Goal: Task Accomplishment & Management: Use online tool/utility

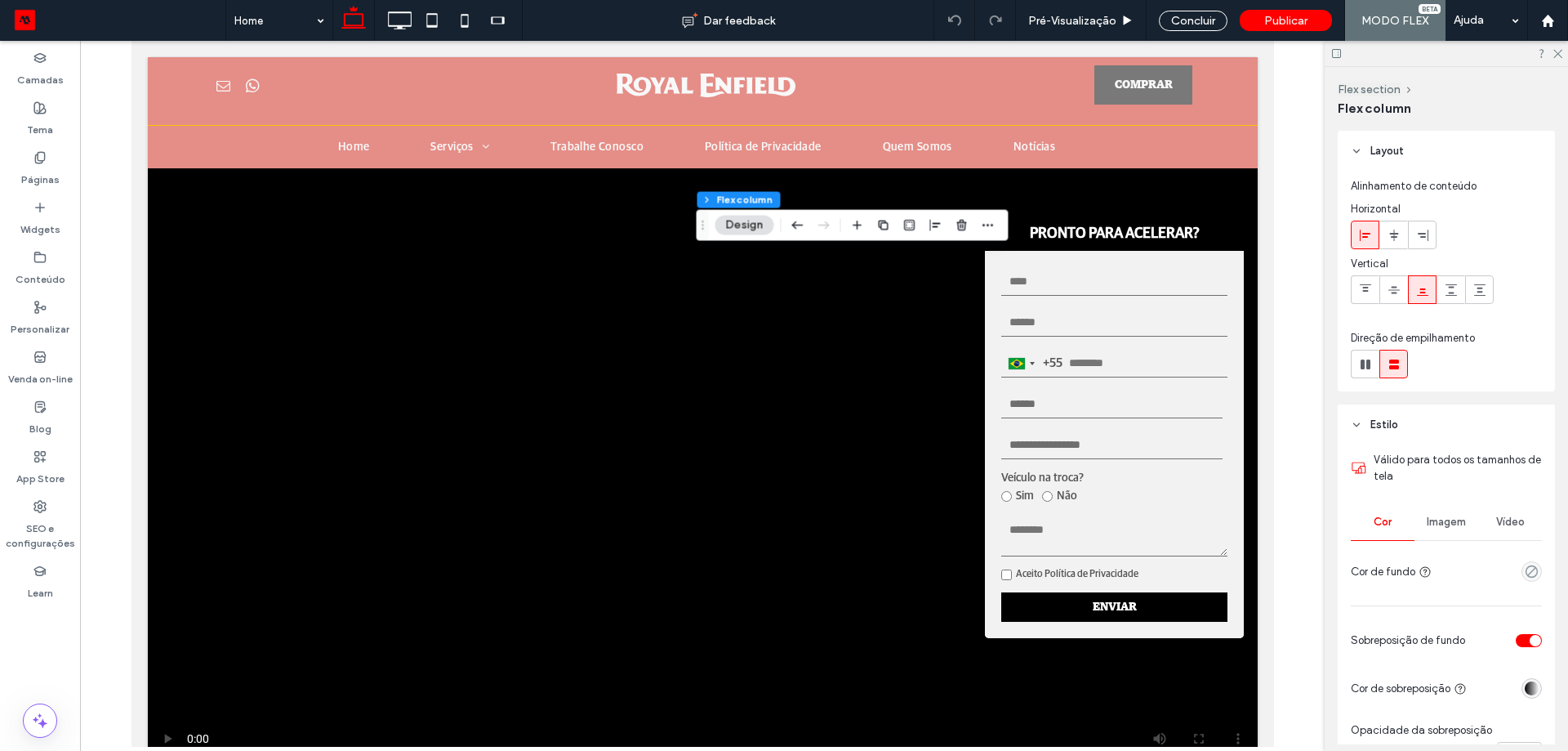
scroll to position [1945, 0]
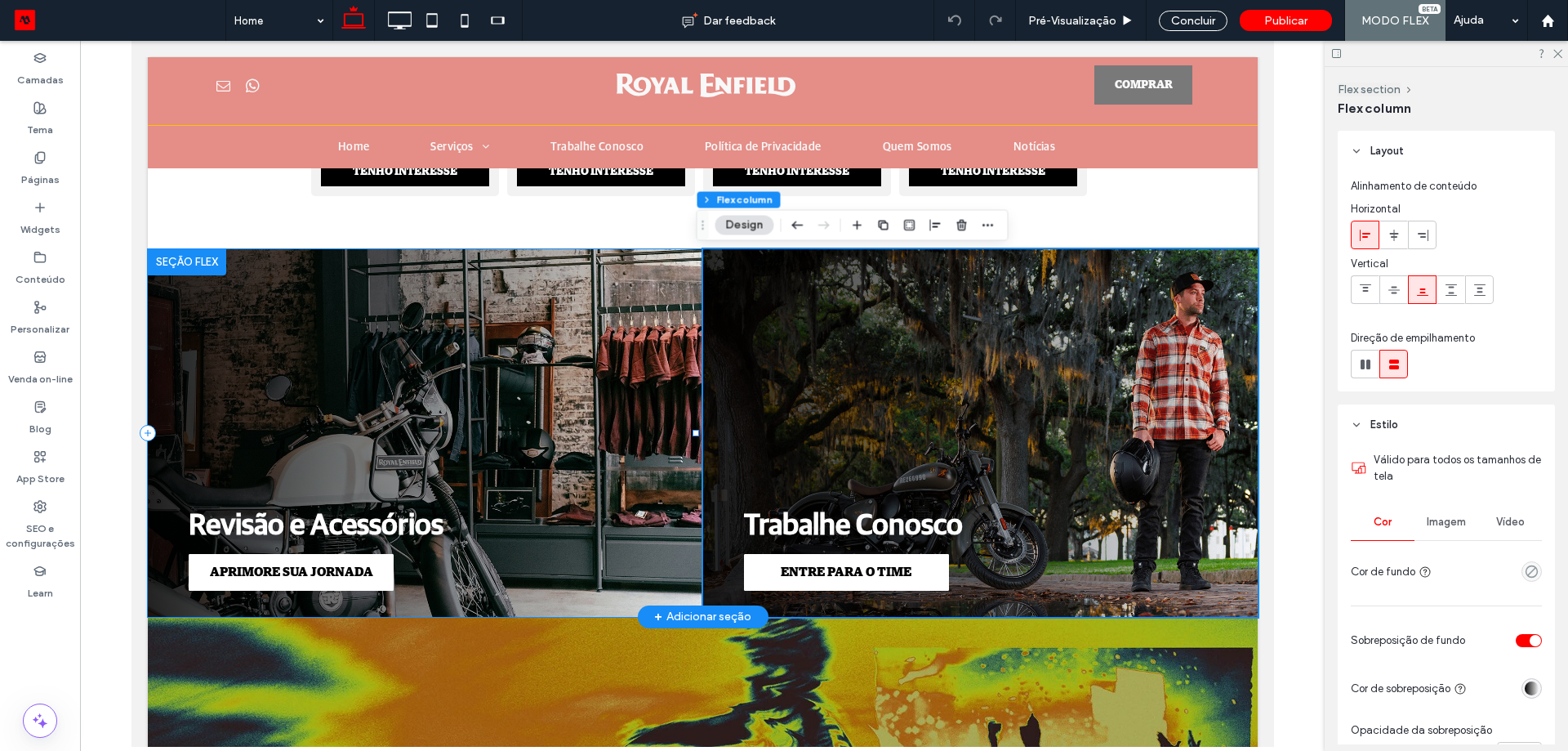
click at [562, 412] on div "APRIMORE SUA JORNADA Revisão e Acessórios" at bounding box center [424, 433] width 555 height 368
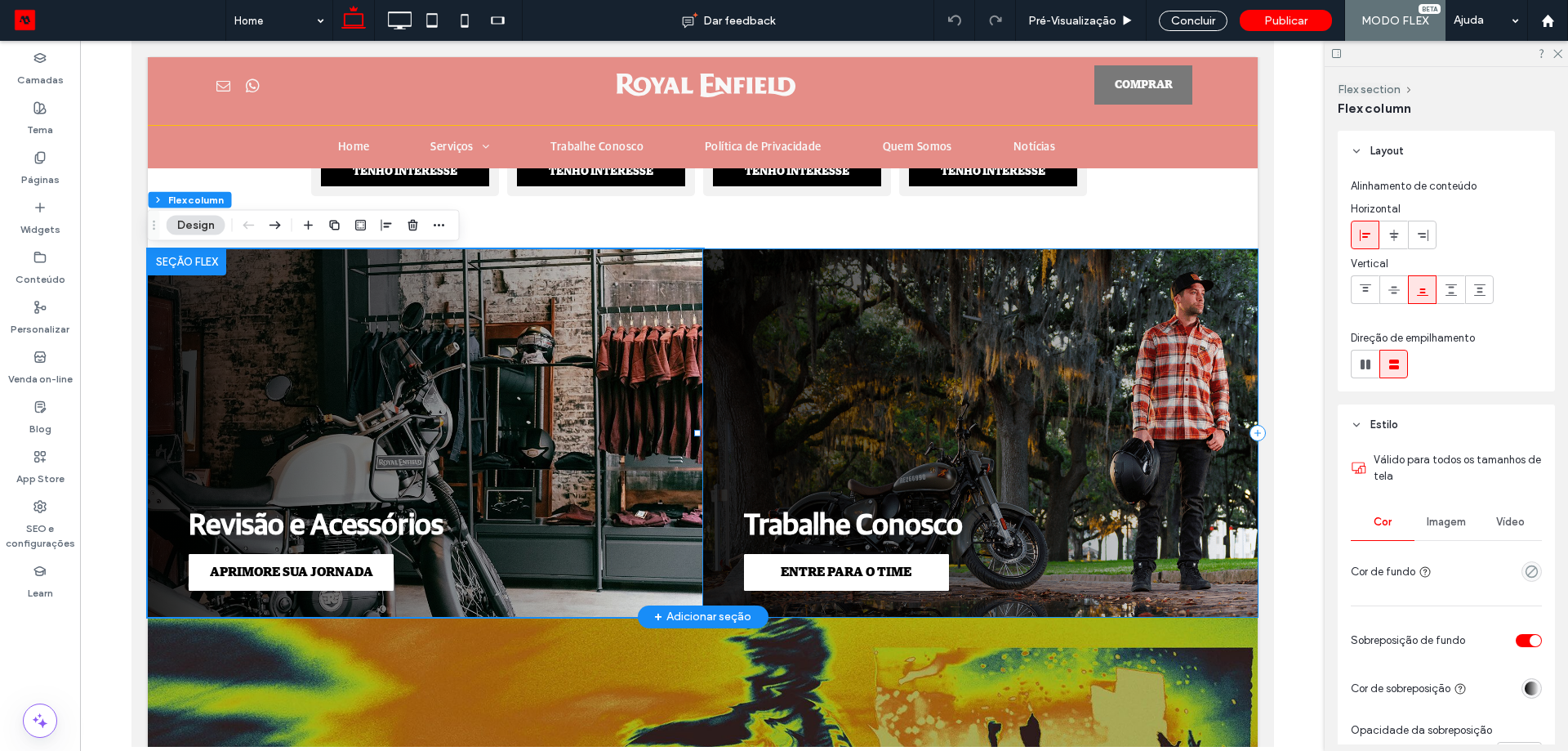
click at [833, 369] on div "ENTRE PARA O TIME Trabalhe Conosco" at bounding box center [980, 433] width 555 height 368
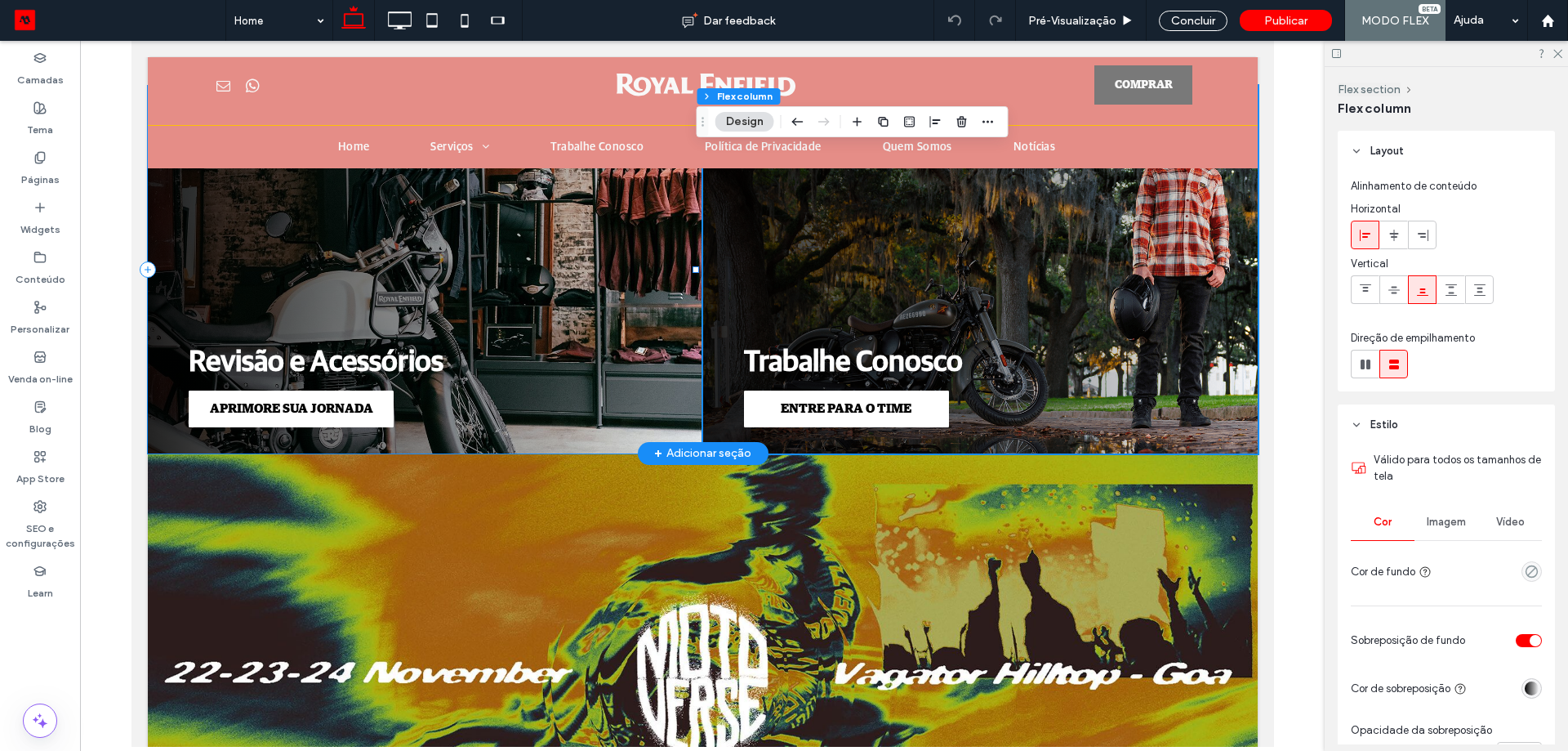
click at [635, 332] on div "APRIMORE SUA JORNADA Revisão e Acessórios" at bounding box center [424, 269] width 555 height 368
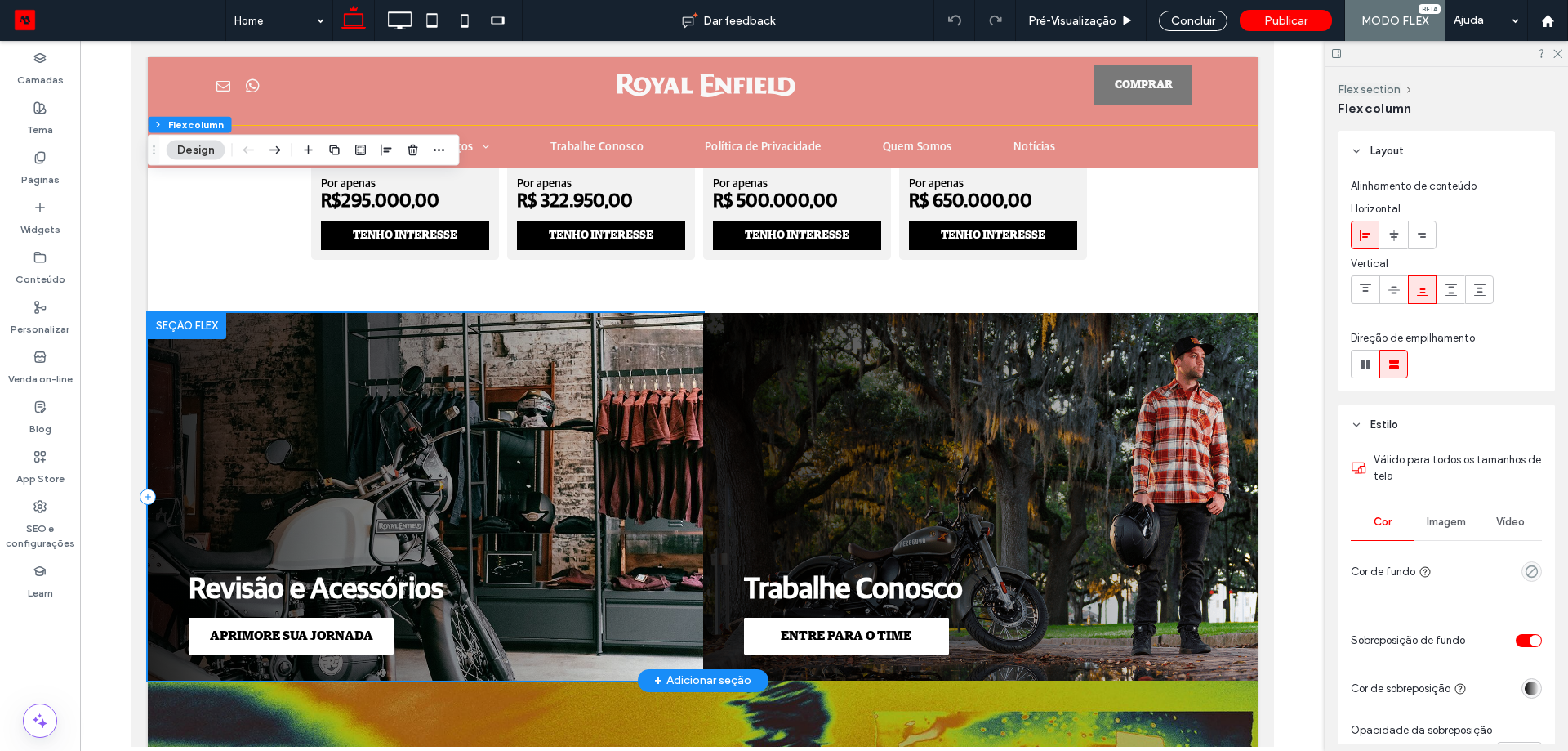
scroll to position [1863, 0]
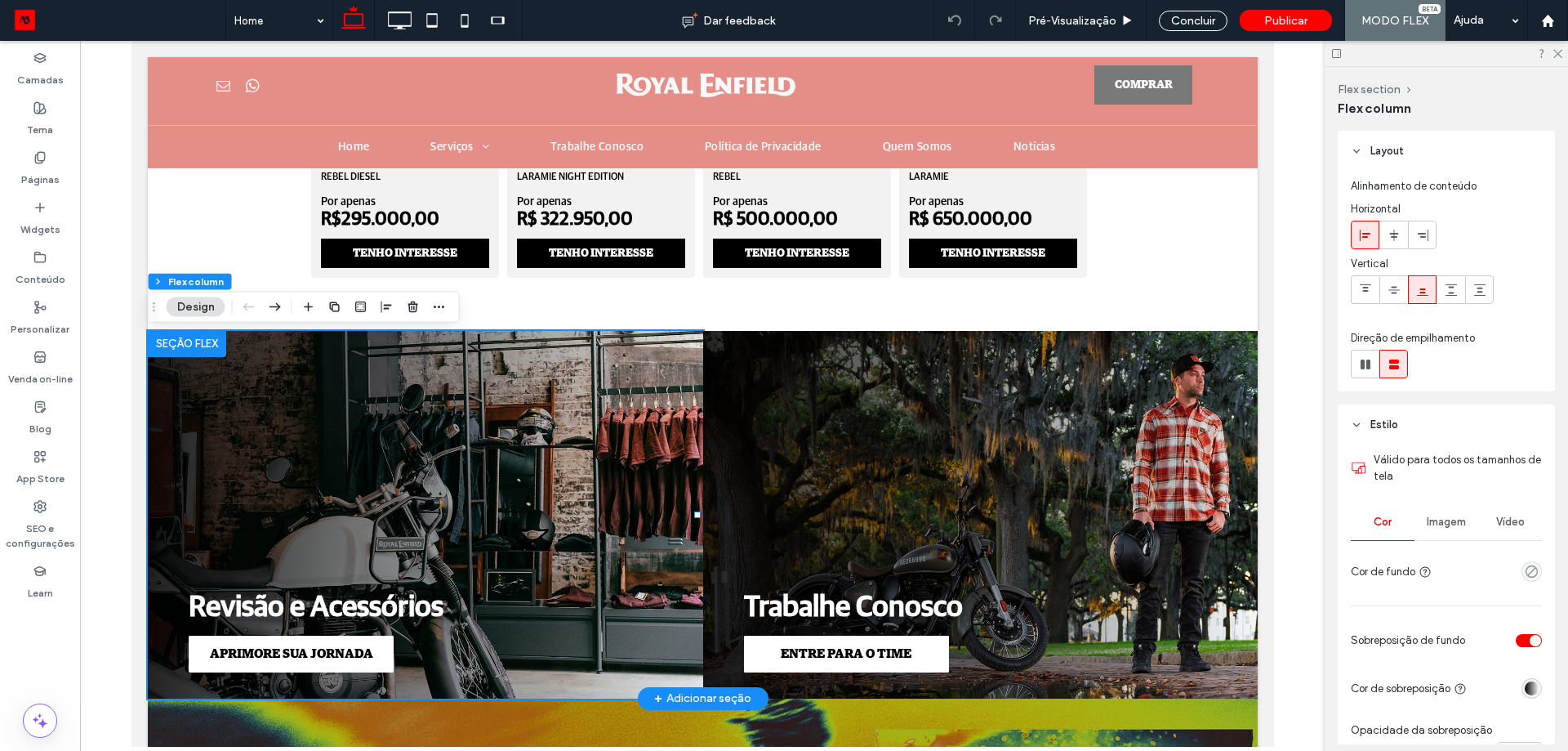
click at [187, 348] on div at bounding box center [185, 344] width 79 height 26
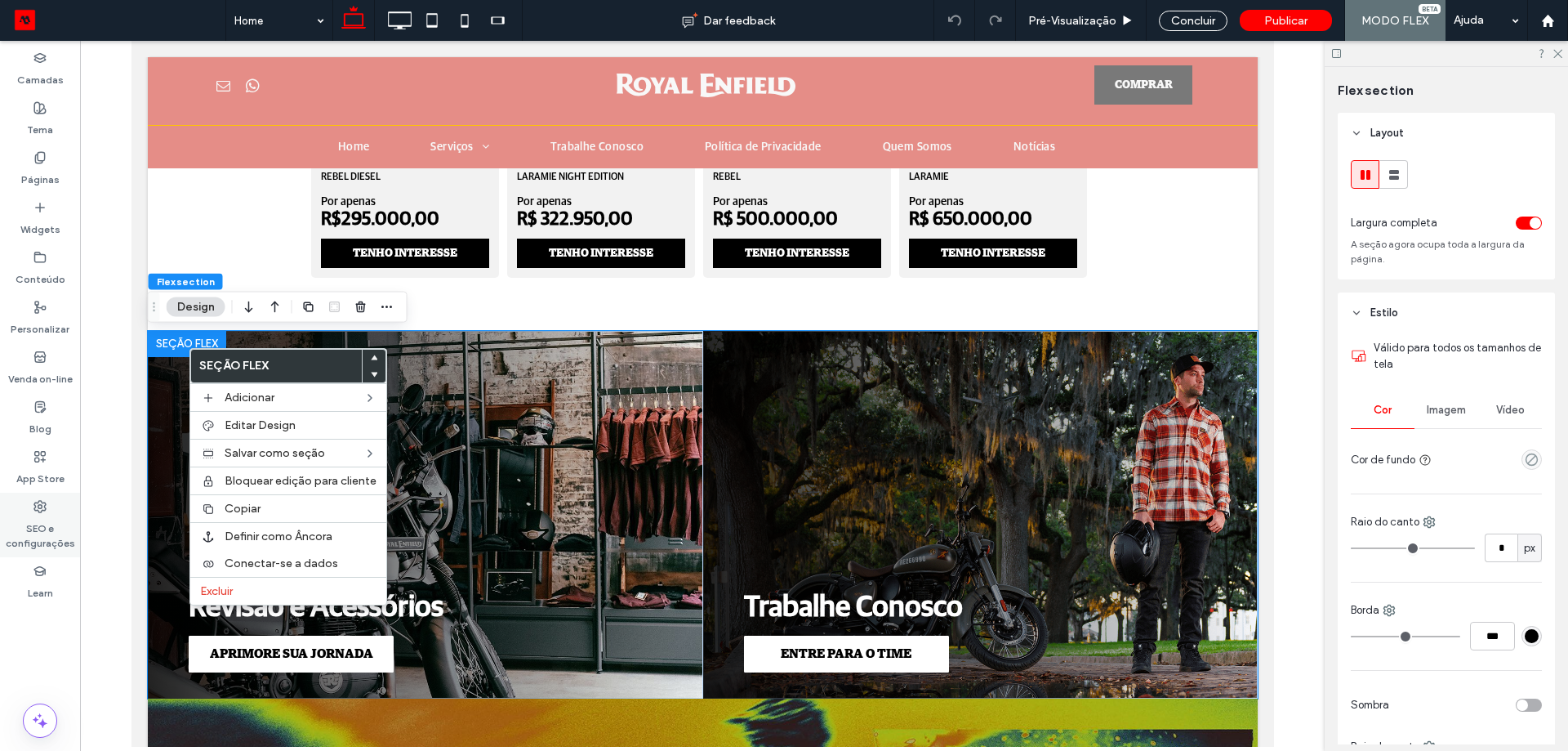
click at [57, 499] on div "SEO e configurações" at bounding box center [40, 525] width 80 height 65
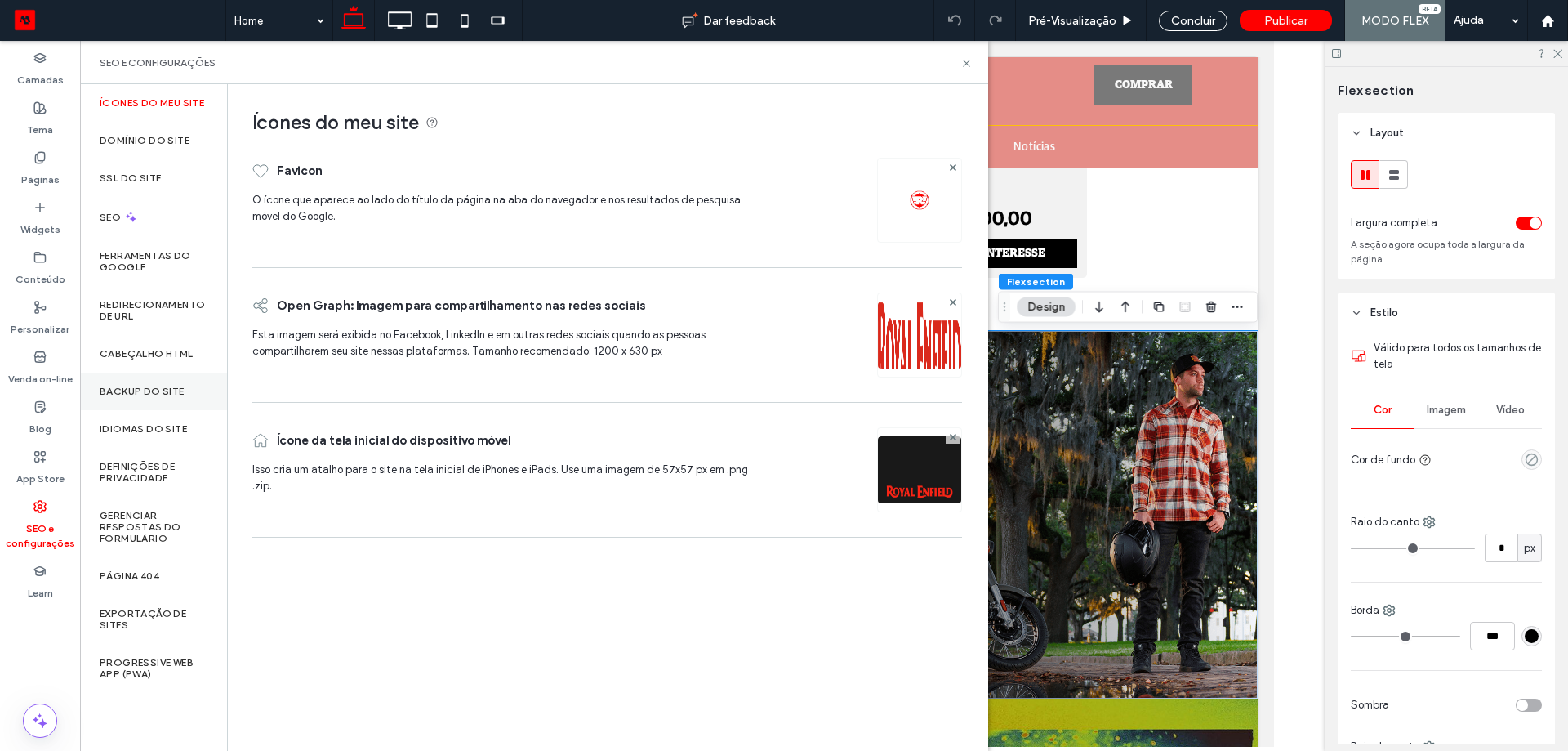
click at [163, 382] on div "Backup do Site" at bounding box center [153, 392] width 147 height 38
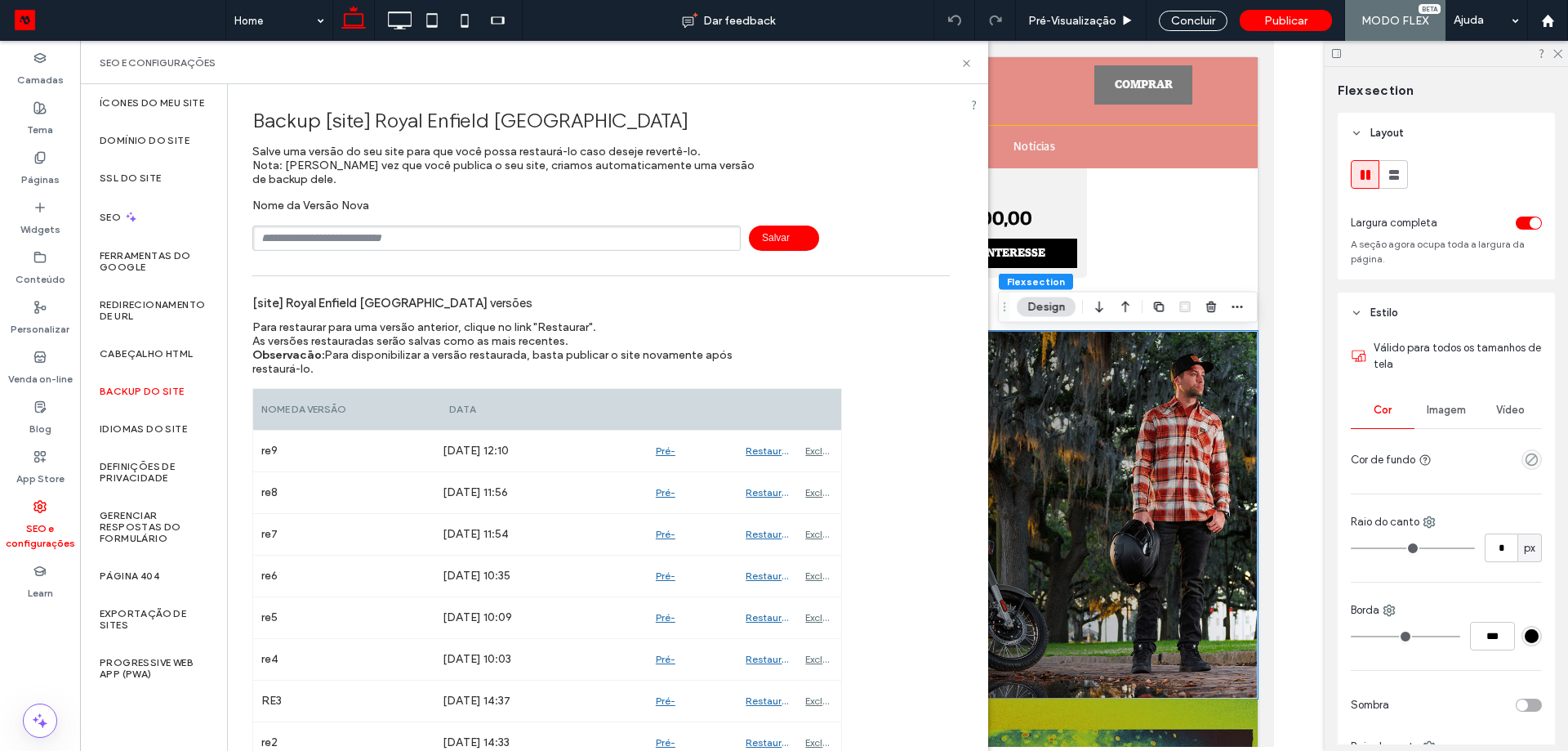
click at [356, 229] on input "text" at bounding box center [496, 237] width 488 height 25
type input "****"
click at [776, 241] on span "Salvar" at bounding box center [784, 237] width 70 height 25
click at [966, 70] on div "SEO e configurações" at bounding box center [533, 62] width 908 height 43
